Goal: Information Seeking & Learning: Learn about a topic

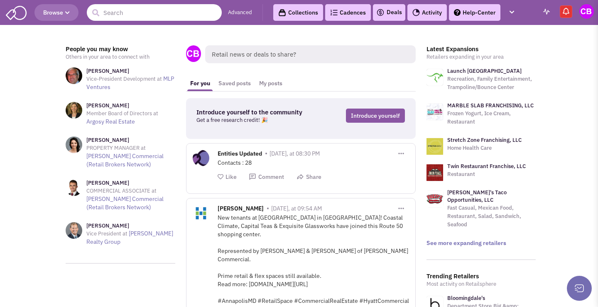
click at [141, 12] on input "text" at bounding box center [154, 12] width 135 height 17
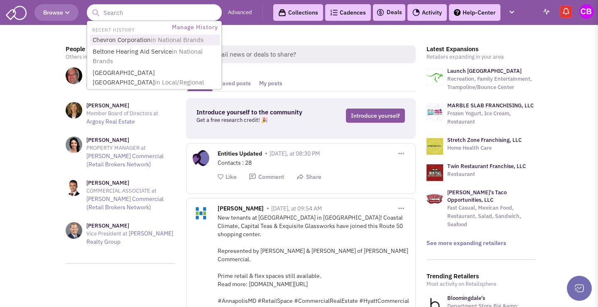
click at [60, 11] on span "Browse" at bounding box center [56, 12] width 27 height 7
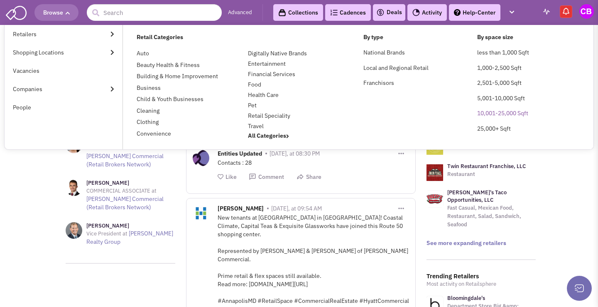
click at [503, 110] on link "10,001-25,000 Sqft" at bounding box center [502, 112] width 51 height 7
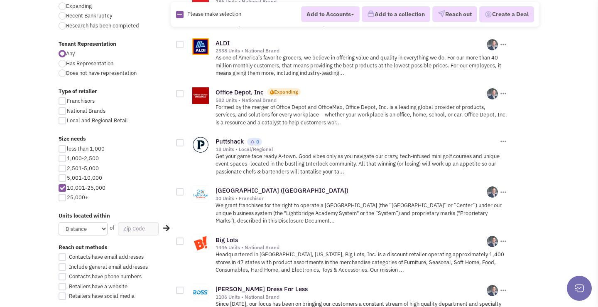
scroll to position [334, 0]
click at [233, 137] on link "Puttshack" at bounding box center [230, 141] width 28 height 8
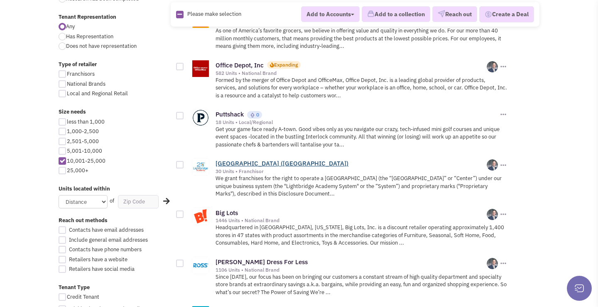
scroll to position [362, 0]
click at [252, 158] on link "[GEOGRAPHIC_DATA] ([GEOGRAPHIC_DATA])" at bounding box center [282, 162] width 133 height 8
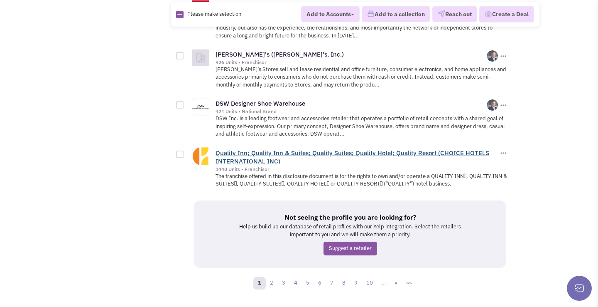
scroll to position [1089, 0]
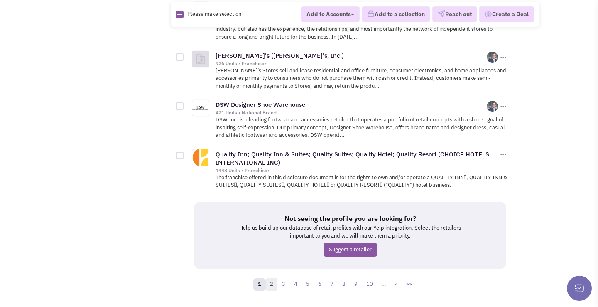
click at [275, 278] on link "2" at bounding box center [271, 284] width 12 height 12
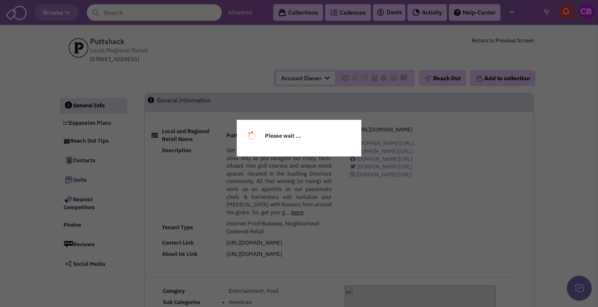
select select
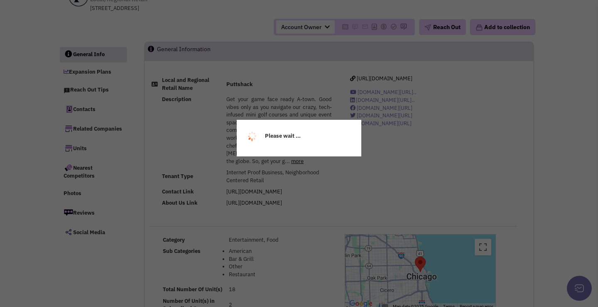
select select
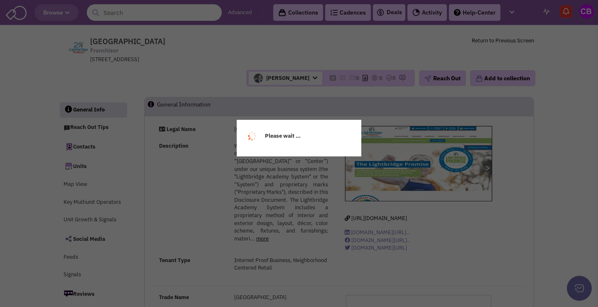
select select
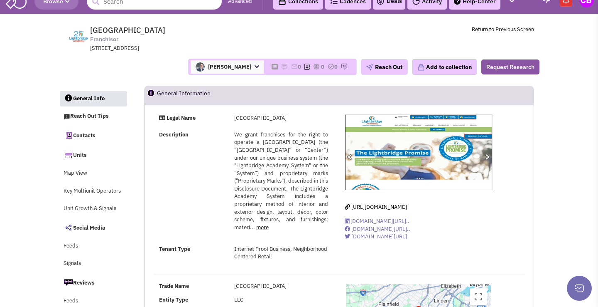
scroll to position [15, 0]
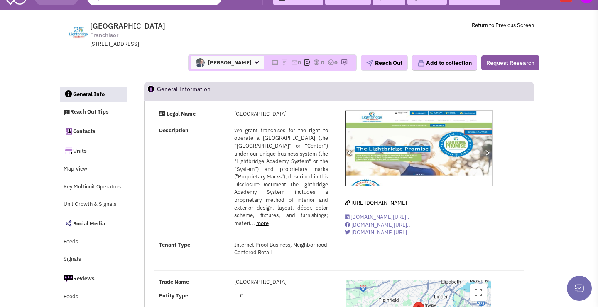
select select
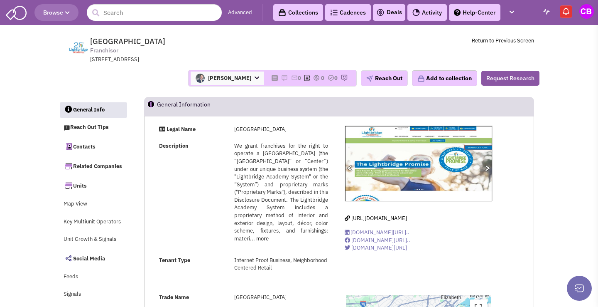
scroll to position [0, 0]
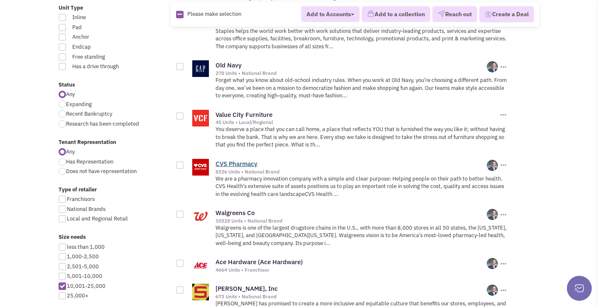
scroll to position [232, 0]
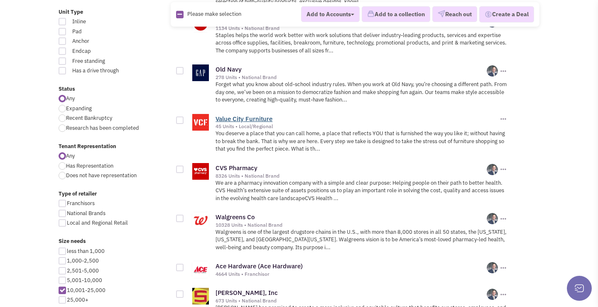
click at [232, 115] on link "Value City Furniture" at bounding box center [244, 119] width 57 height 8
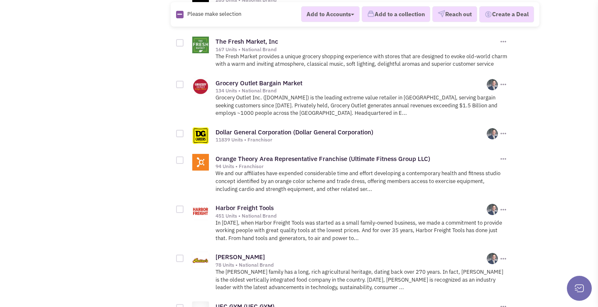
scroll to position [782, 0]
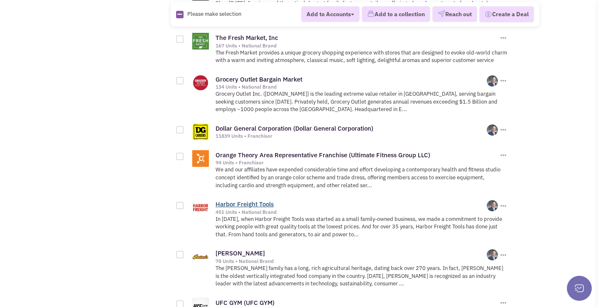
click at [246, 200] on link "Harbor Freight Tools" at bounding box center [245, 204] width 58 height 8
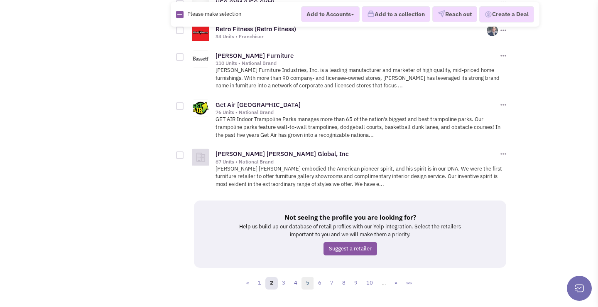
scroll to position [1081, 0]
click at [284, 277] on link "3" at bounding box center [283, 283] width 12 height 12
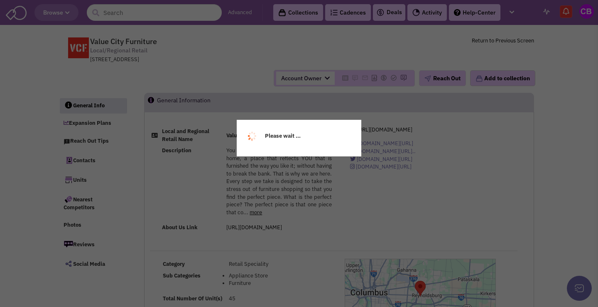
select select
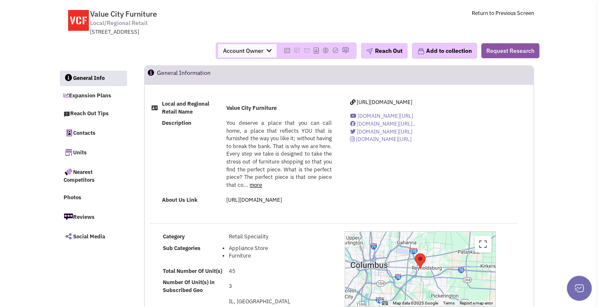
select select
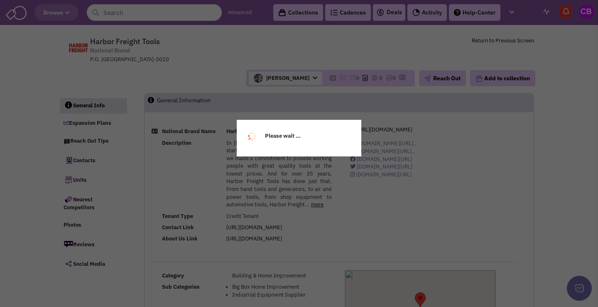
select select
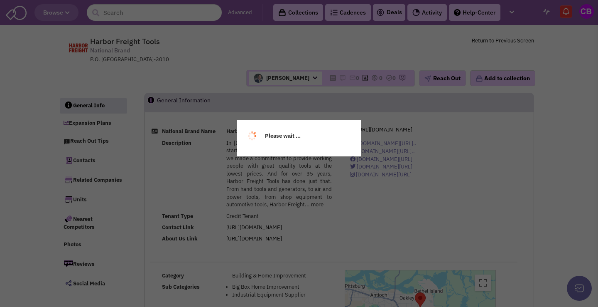
select select
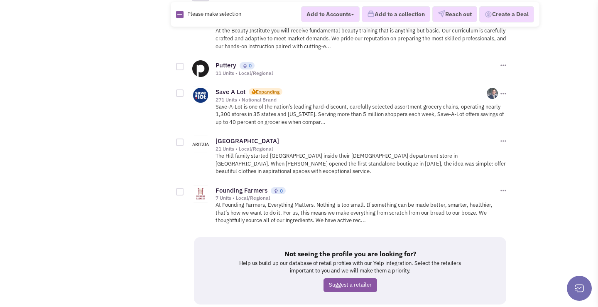
scroll to position [1003, 0]
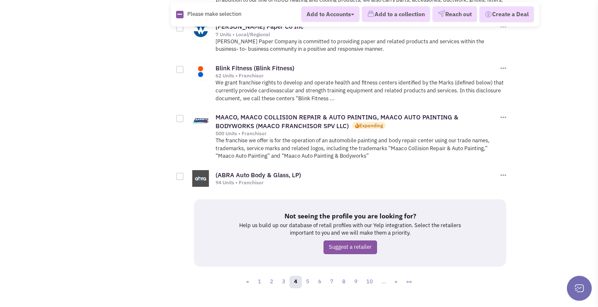
scroll to position [1039, 0]
click at [307, 276] on link "5" at bounding box center [308, 282] width 12 height 12
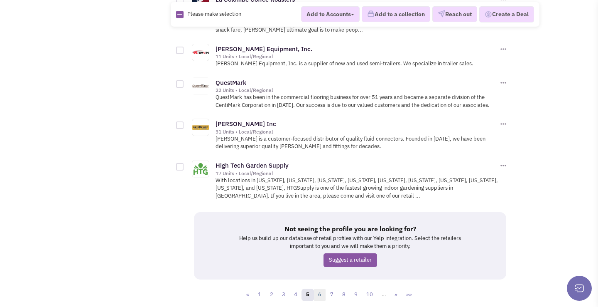
scroll to position [1145, 0]
click at [324, 288] on link "6" at bounding box center [320, 294] width 12 height 12
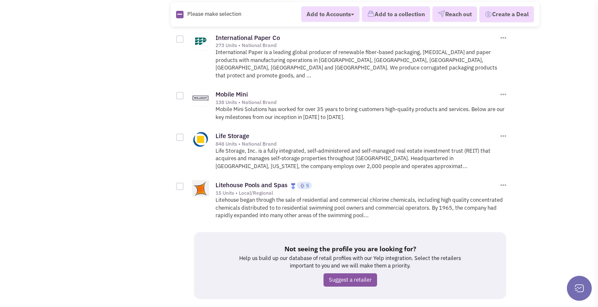
scroll to position [1074, 0]
click at [334, 306] on link "7" at bounding box center [332, 313] width 12 height 12
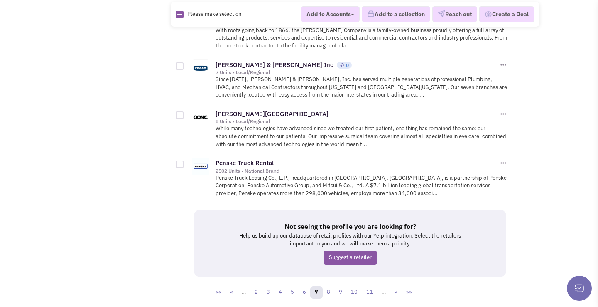
scroll to position [1109, 0]
click at [329, 287] on link "8" at bounding box center [328, 293] width 12 height 12
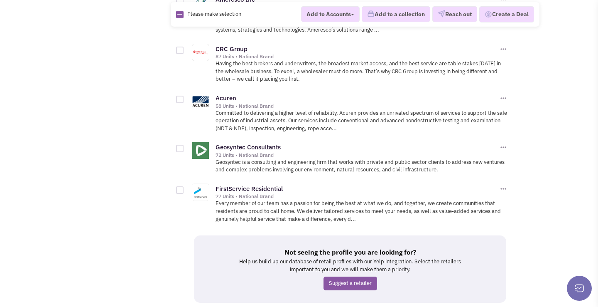
scroll to position [1135, 0]
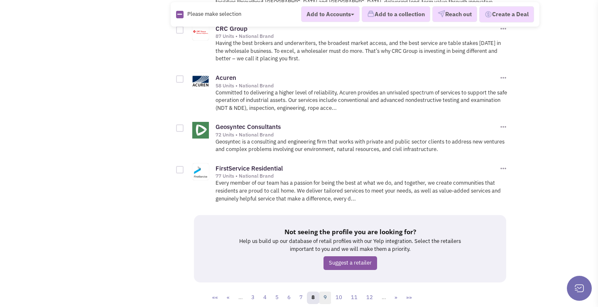
click at [328, 291] on link "9" at bounding box center [325, 297] width 12 height 12
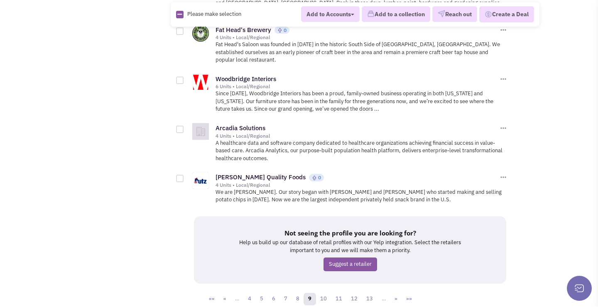
scroll to position [1065, 0]
click at [323, 293] on link "10" at bounding box center [324, 299] width 16 height 12
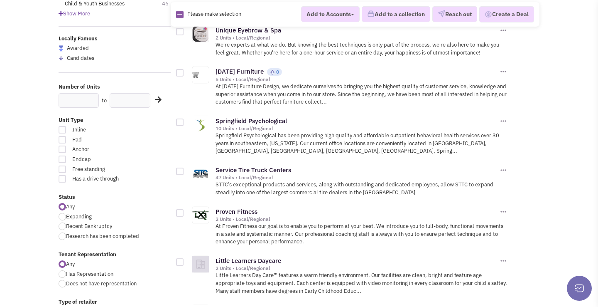
scroll to position [127, 0]
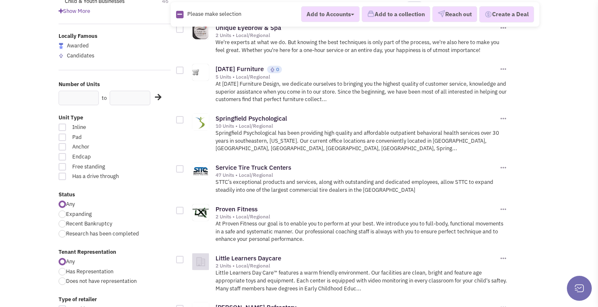
click at [60, 125] on div at bounding box center [62, 126] width 7 height 7
click at [136, 125] on input "Inline" at bounding box center [138, 127] width 5 height 5
checkbox input "true"
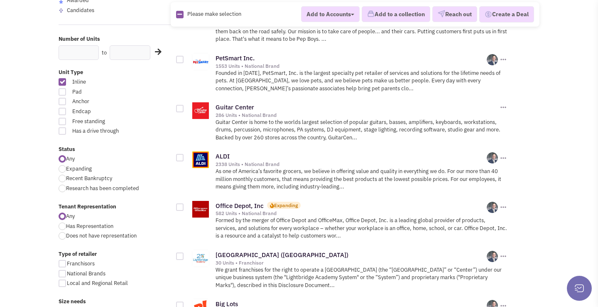
scroll to position [180, 0]
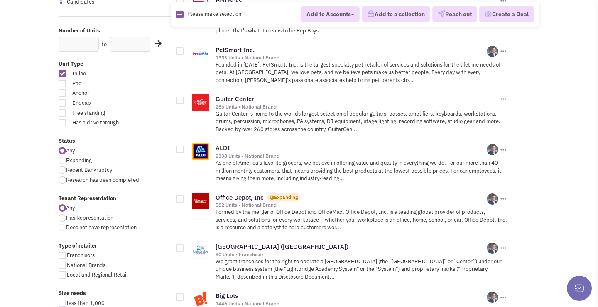
click at [63, 157] on div at bounding box center [62, 160] width 7 height 7
click at [66, 158] on input "Expanding" at bounding box center [68, 160] width 5 height 5
radio input "true"
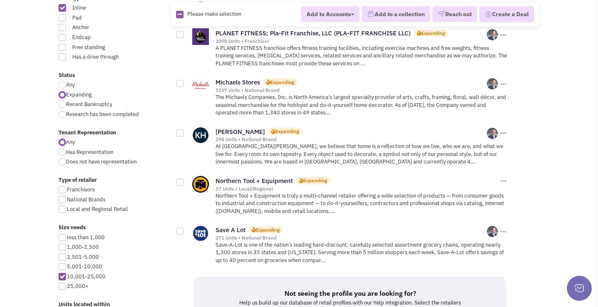
scroll to position [257, 0]
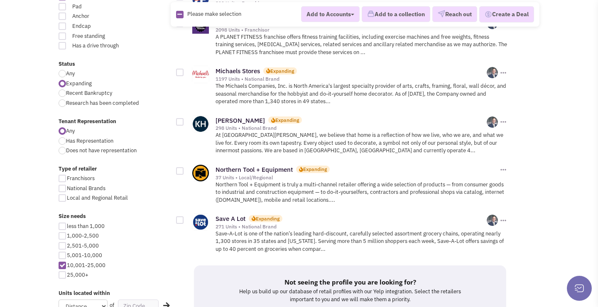
click at [62, 271] on div at bounding box center [62, 274] width 7 height 7
click at [67, 272] on input "25,000+" at bounding box center [69, 274] width 5 height 5
checkbox input "true"
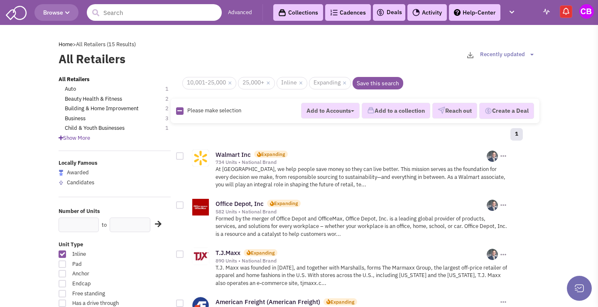
click at [156, 5] on input "text" at bounding box center [154, 12] width 135 height 17
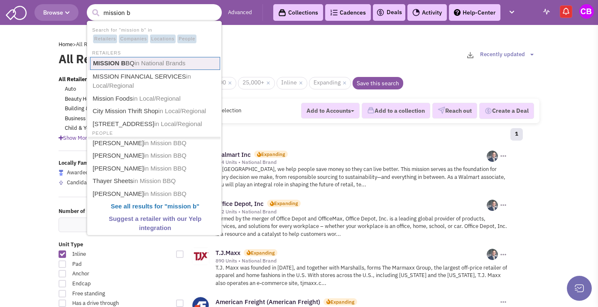
click at [160, 58] on link "MISSION B BQ in National Brands" at bounding box center [155, 63] width 130 height 13
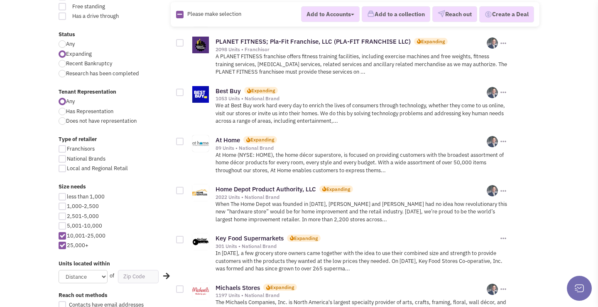
scroll to position [298, 0]
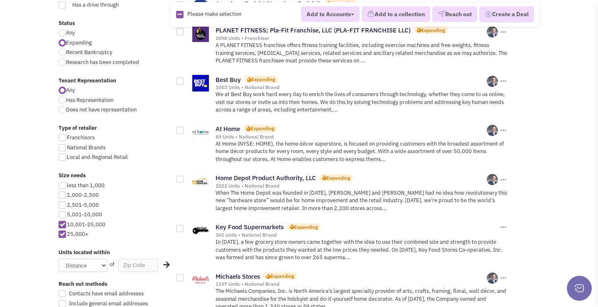
type input "mission b"
click at [318, 95] on p "We at Best Buy work hard every day to enrich the lives of consumers through tec…" at bounding box center [362, 102] width 292 height 23
click at [229, 76] on link "Best Buy" at bounding box center [228, 80] width 25 height 8
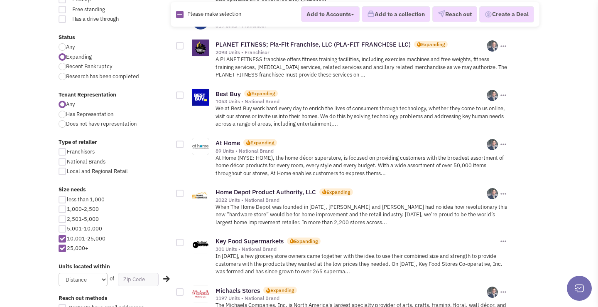
scroll to position [276, 0]
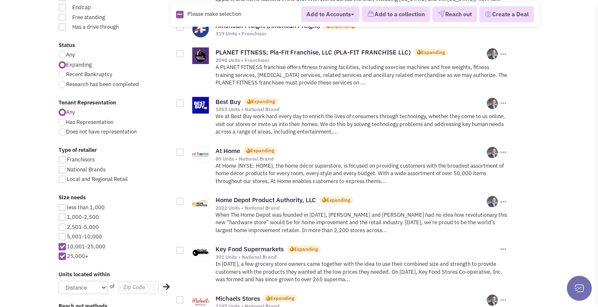
click at [64, 53] on div at bounding box center [62, 54] width 7 height 7
click at [66, 53] on input "Any" at bounding box center [68, 55] width 5 height 5
radio input "true"
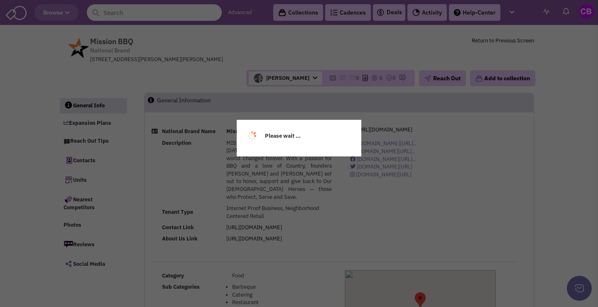
select select
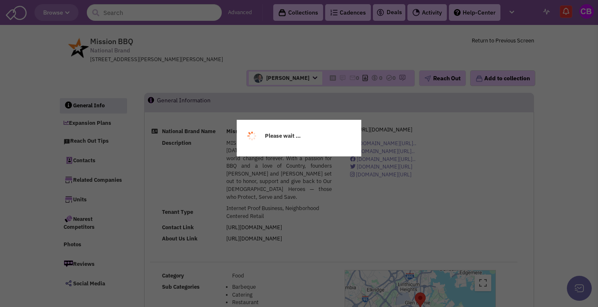
select select
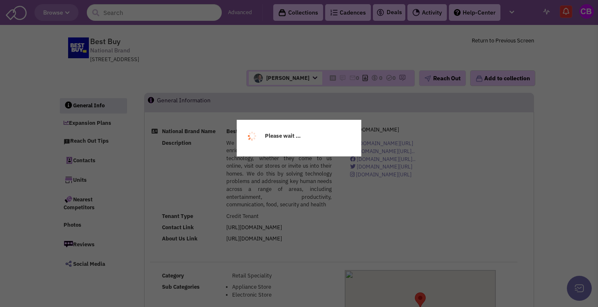
select select
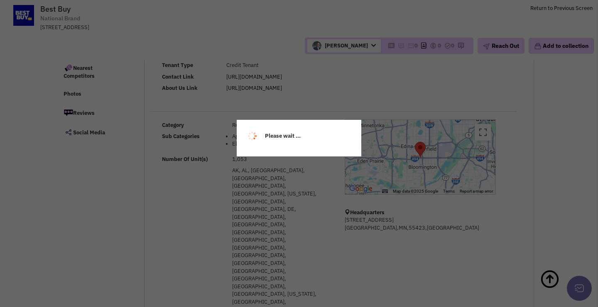
select select
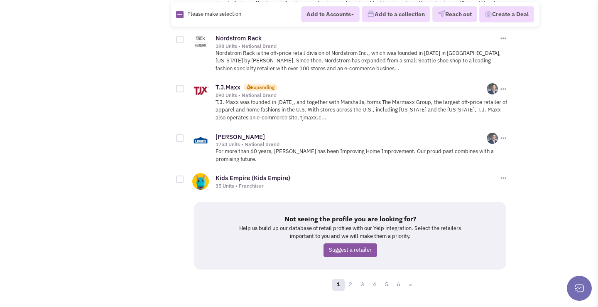
scroll to position [1101, 0]
click at [348, 279] on link "2" at bounding box center [350, 285] width 12 height 12
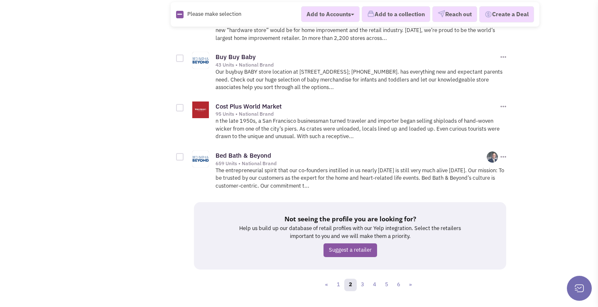
scroll to position [1110, 0]
click at [363, 279] on link "3" at bounding box center [362, 285] width 12 height 12
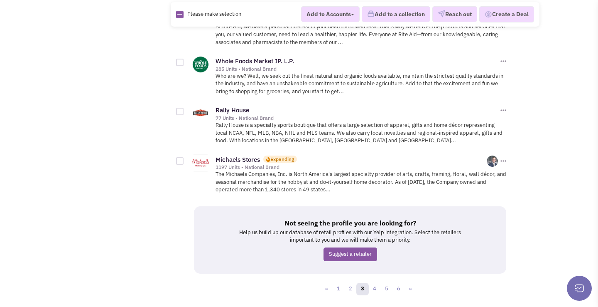
scroll to position [1124, 0]
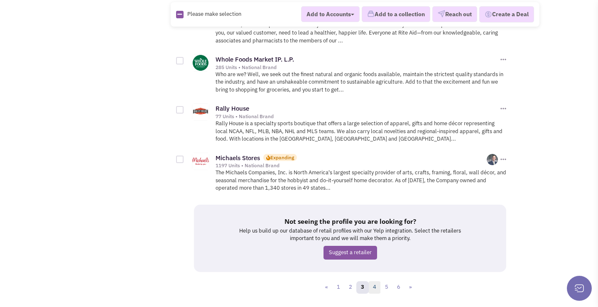
click at [374, 281] on link "4" at bounding box center [374, 287] width 12 height 12
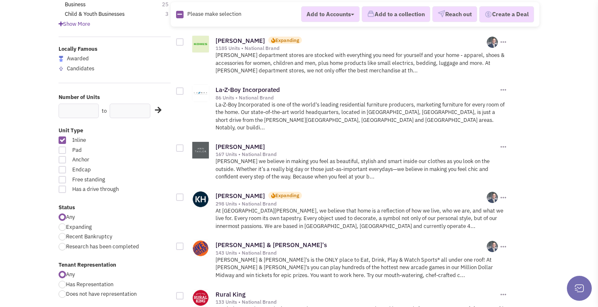
scroll to position [118, 0]
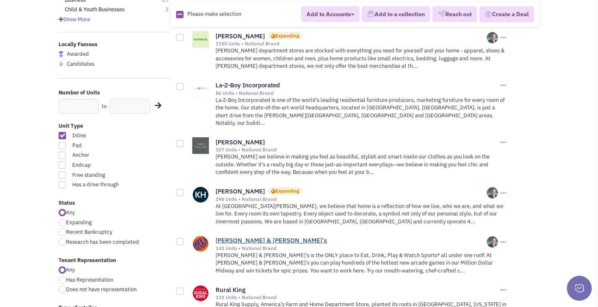
click at [237, 236] on link "Dave & Buster's" at bounding box center [271, 240] width 111 height 8
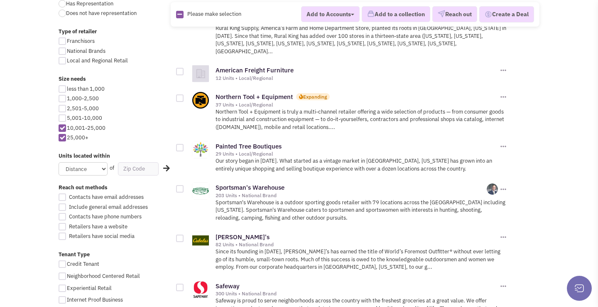
scroll to position [401, 0]
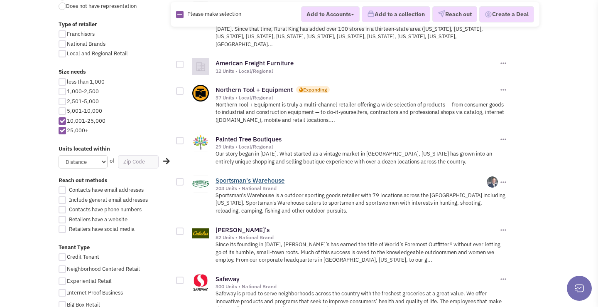
click at [259, 176] on link "Sportsman's Warehouse" at bounding box center [250, 180] width 69 height 8
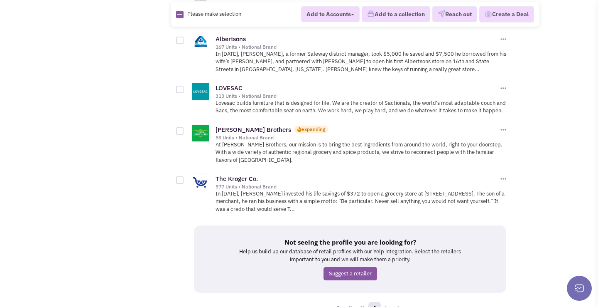
scroll to position [1109, 0]
click at [388, 302] on link "5" at bounding box center [386, 308] width 12 height 12
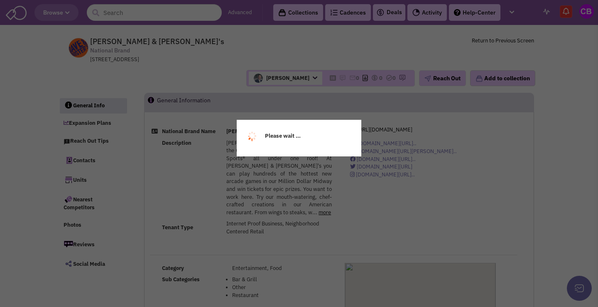
select select
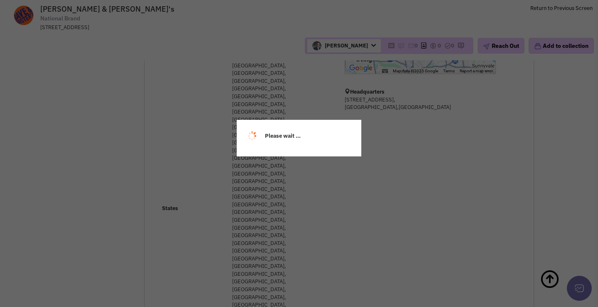
select select
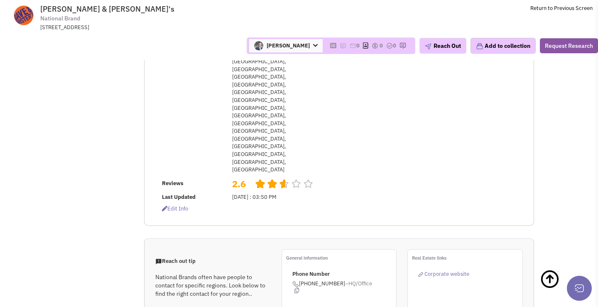
scroll to position [398, 0]
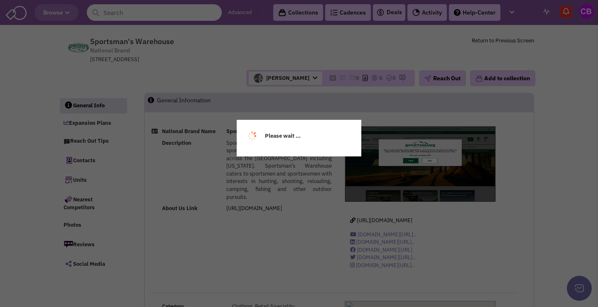
select select
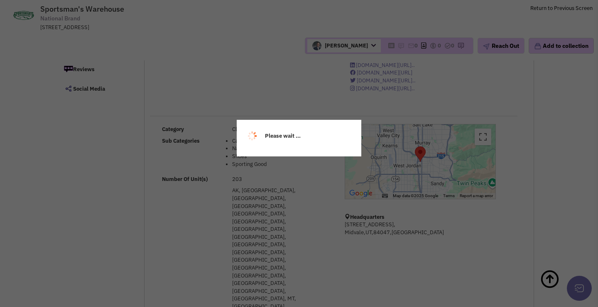
select select
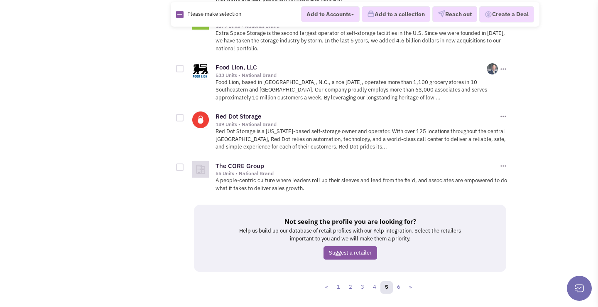
scroll to position [1167, 0]
click at [400, 281] on link "6" at bounding box center [399, 287] width 12 height 12
